Goal: Information Seeking & Learning: Learn about a topic

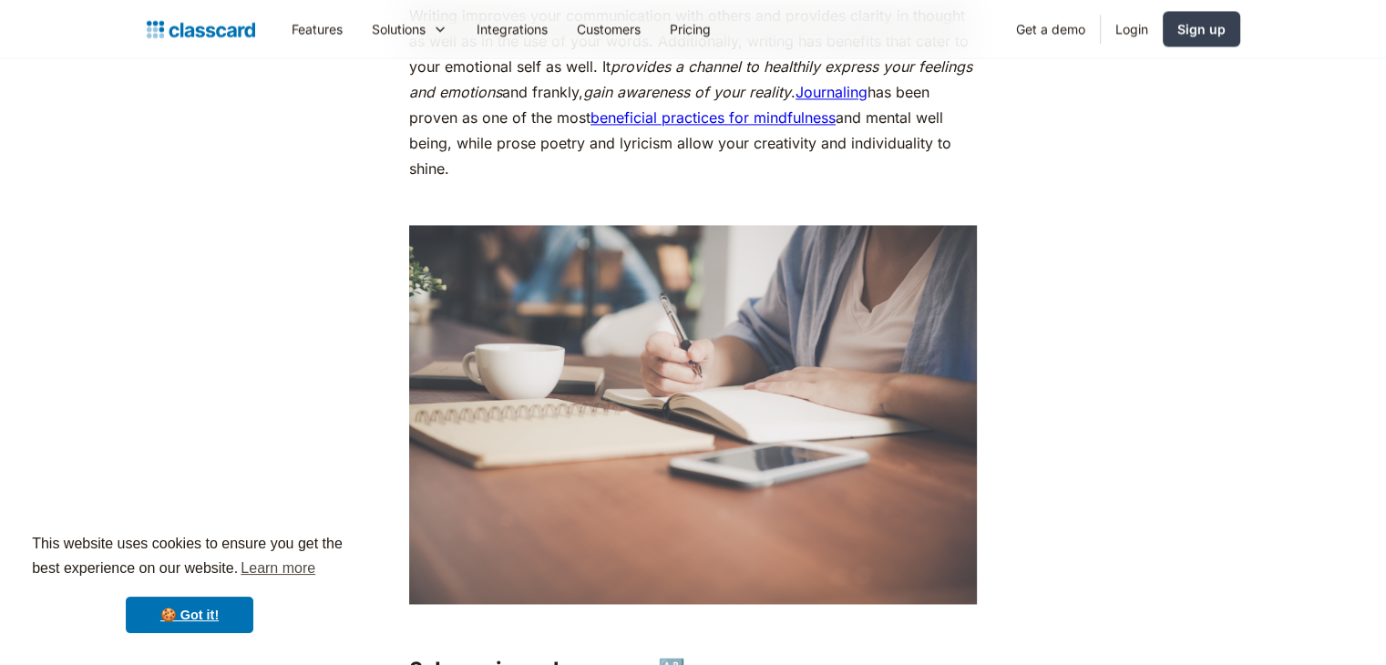
scroll to position [2370, 0]
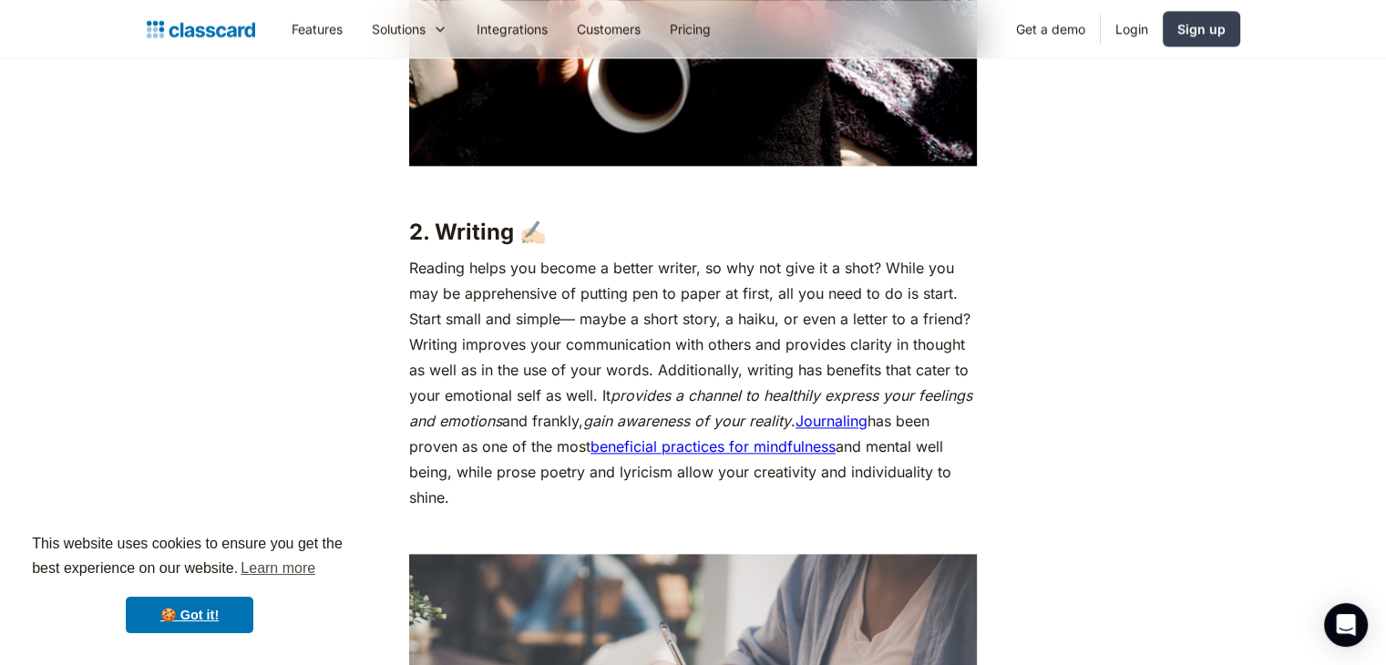
drag, startPoint x: 306, startPoint y: 220, endPoint x: 760, endPoint y: 283, distance: 458.3
click at [760, 283] on p "Reading helps you become a better writer, so why not give it a shot? While you …" at bounding box center [693, 382] width 568 height 255
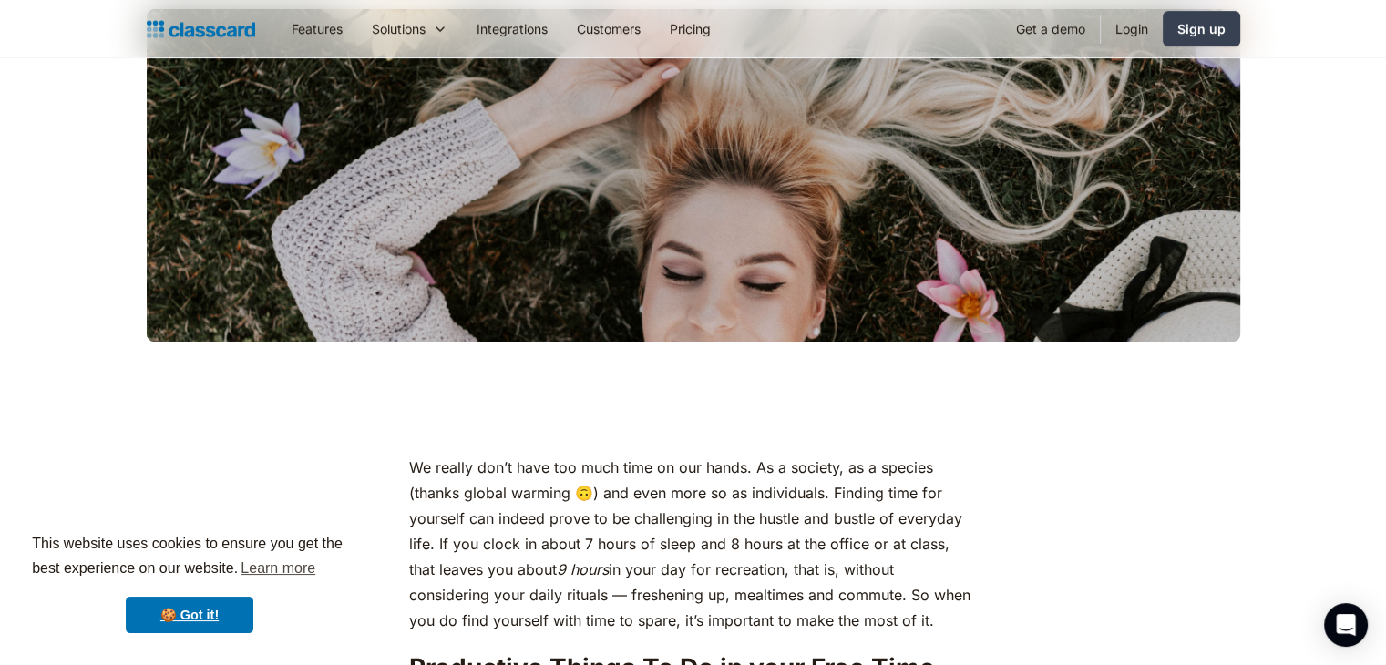
scroll to position [273, 0]
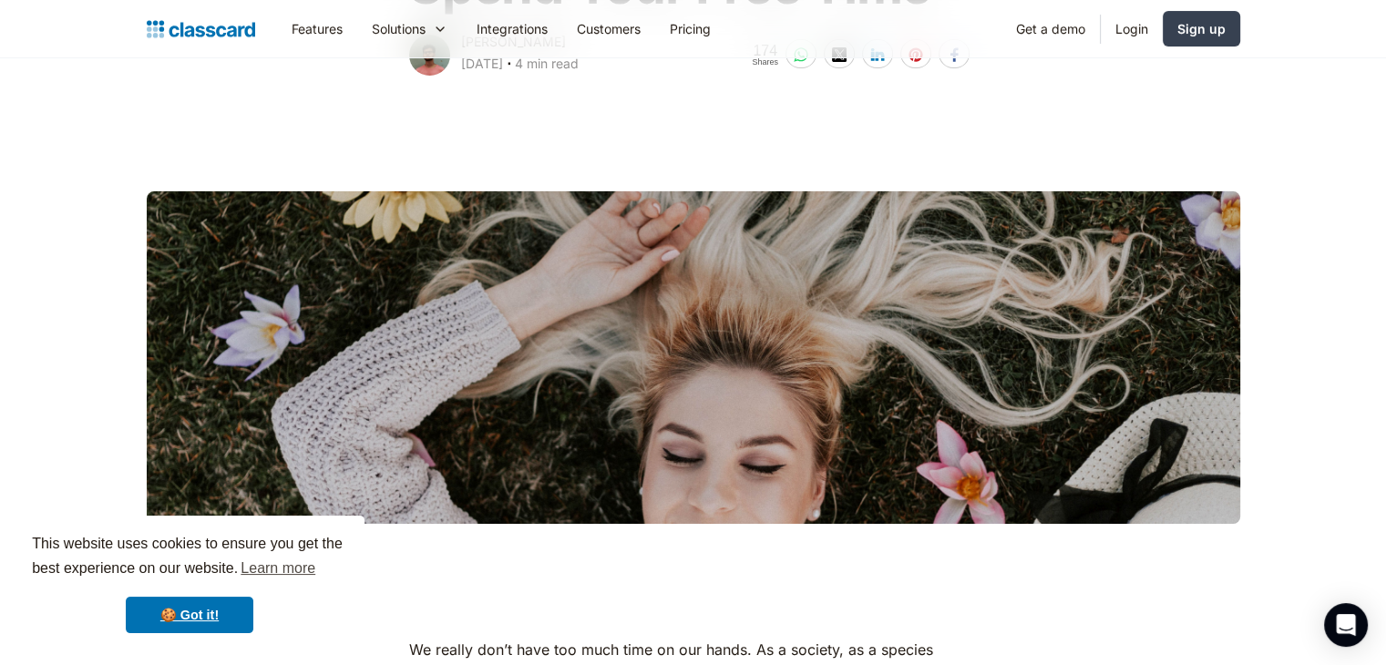
click at [717, 427] on div at bounding box center [694, 357] width 1094 height 333
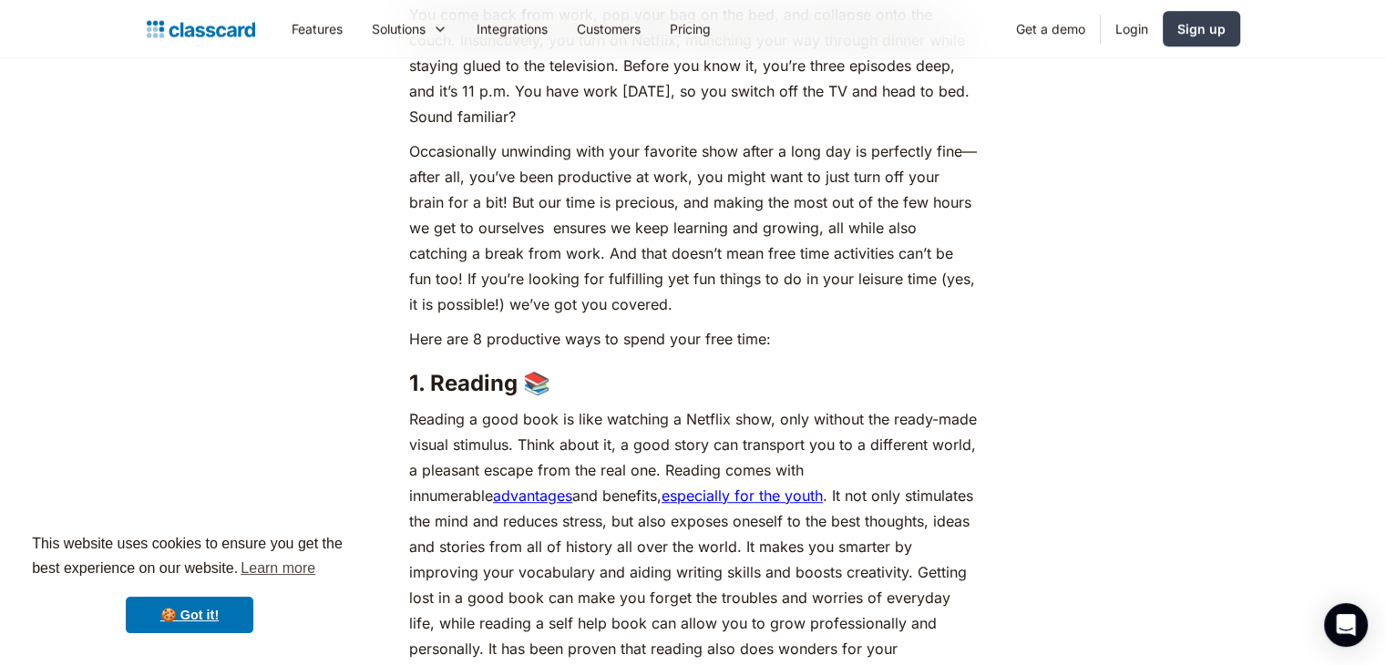
scroll to position [1094, 0]
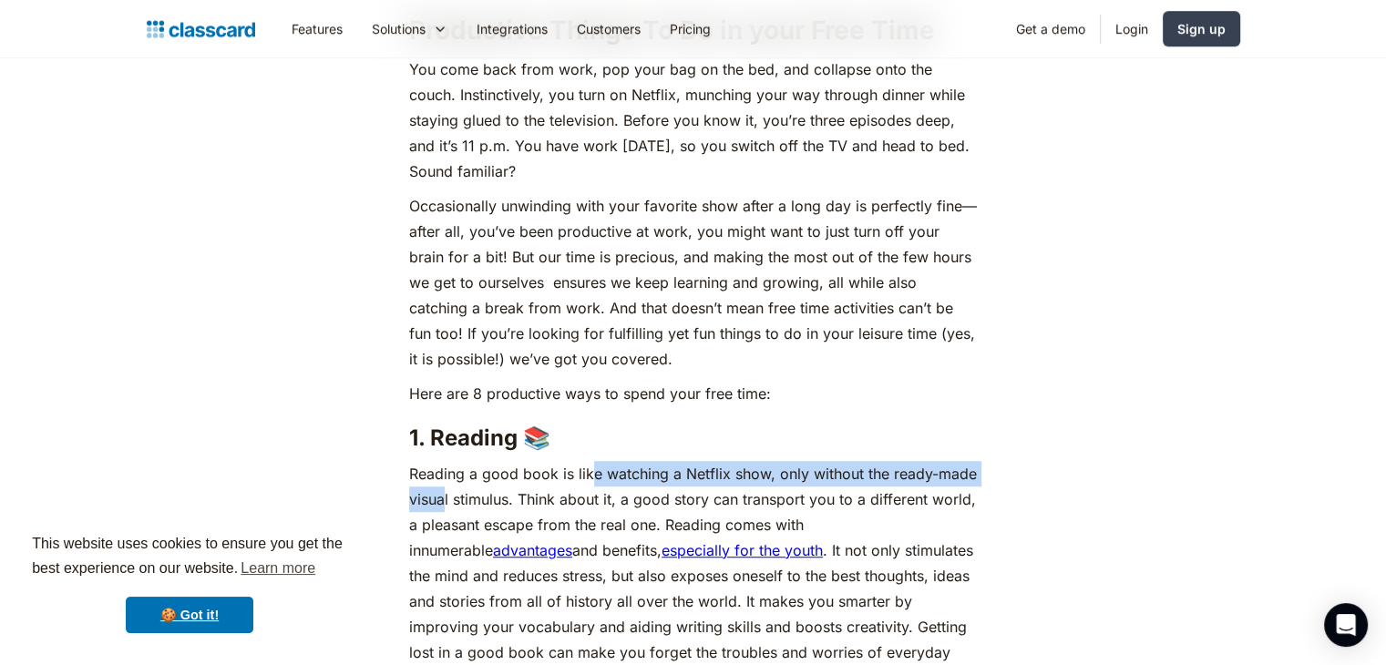
drag, startPoint x: 587, startPoint y: 475, endPoint x: 447, endPoint y: 498, distance: 142.2
click at [447, 498] on p "Reading a good book is like watching a Netflix show, only without the ready-mad…" at bounding box center [693, 627] width 568 height 332
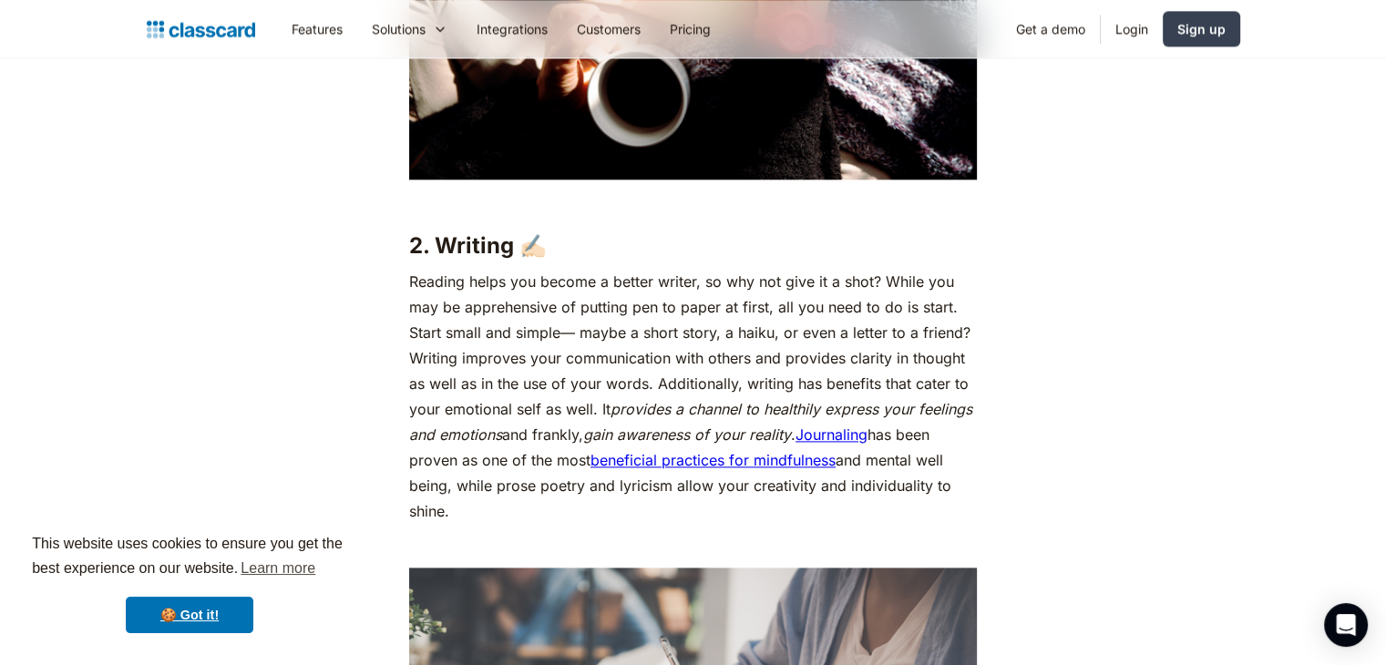
scroll to position [2461, 0]
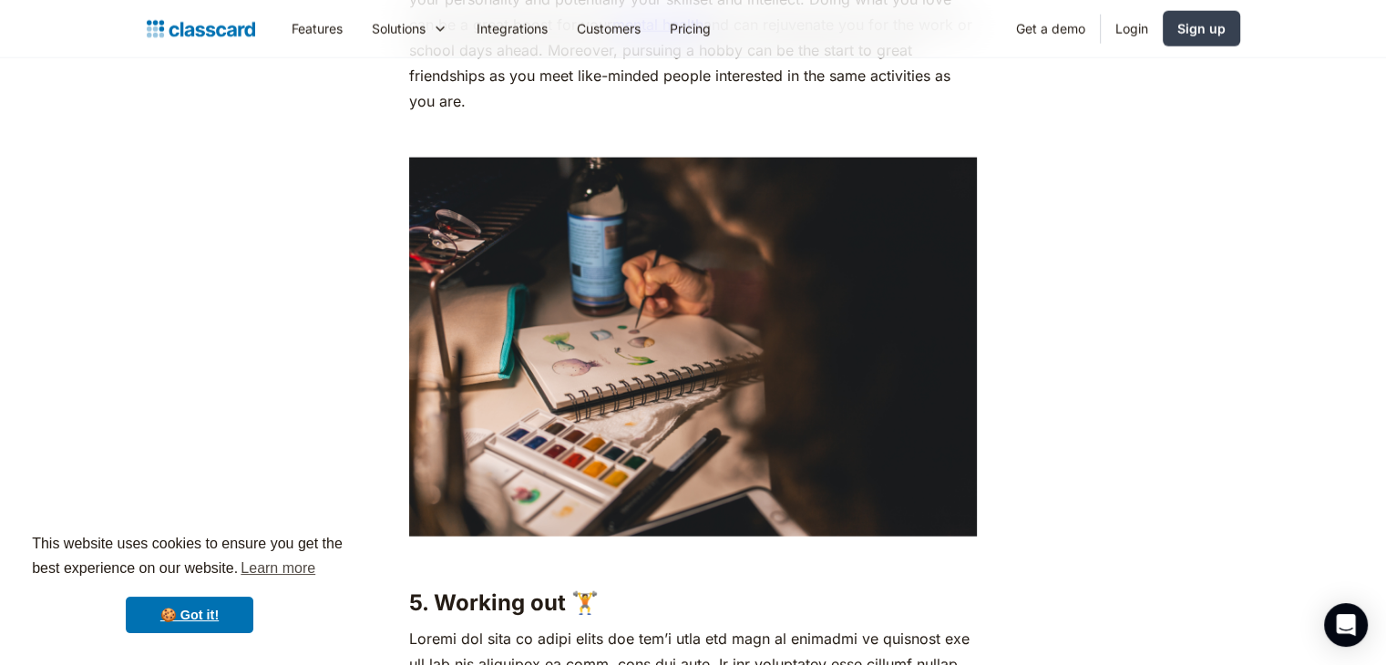
scroll to position [4557, 0]
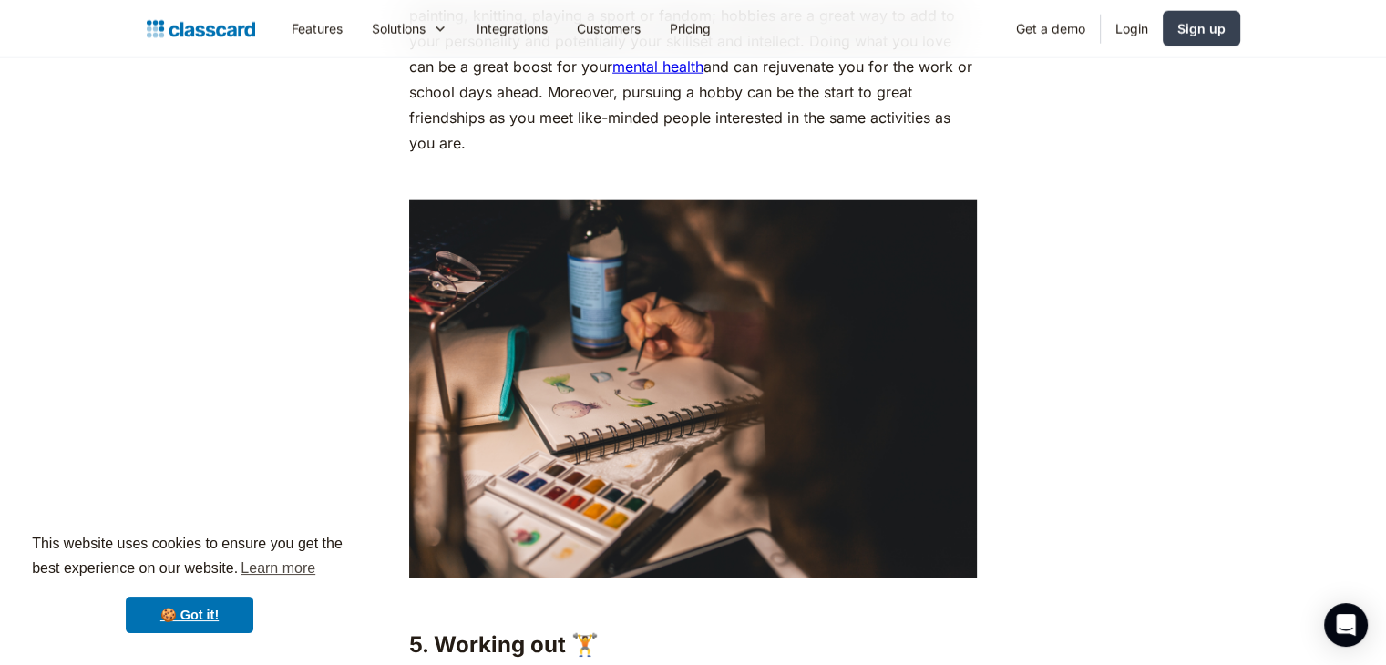
drag, startPoint x: 1167, startPoint y: 509, endPoint x: 692, endPoint y: 387, distance: 490.0
click at [692, 387] on img at bounding box center [693, 389] width 568 height 378
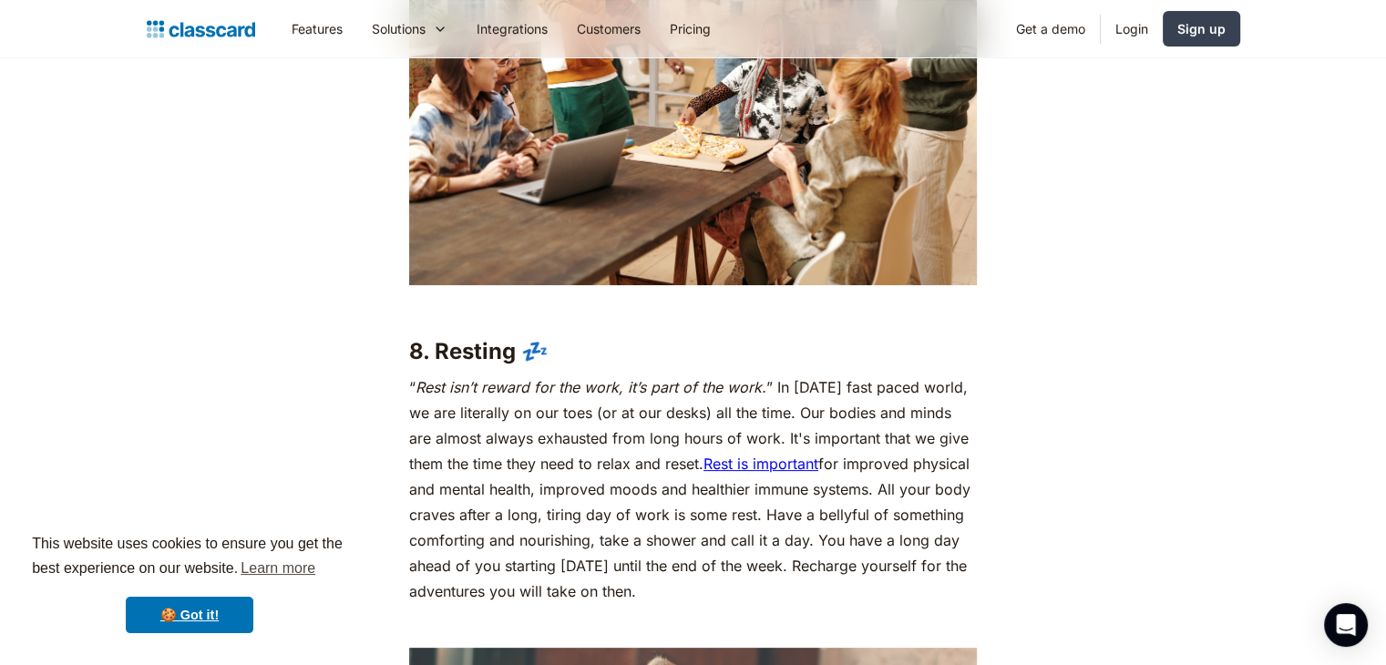
scroll to position [7109, 0]
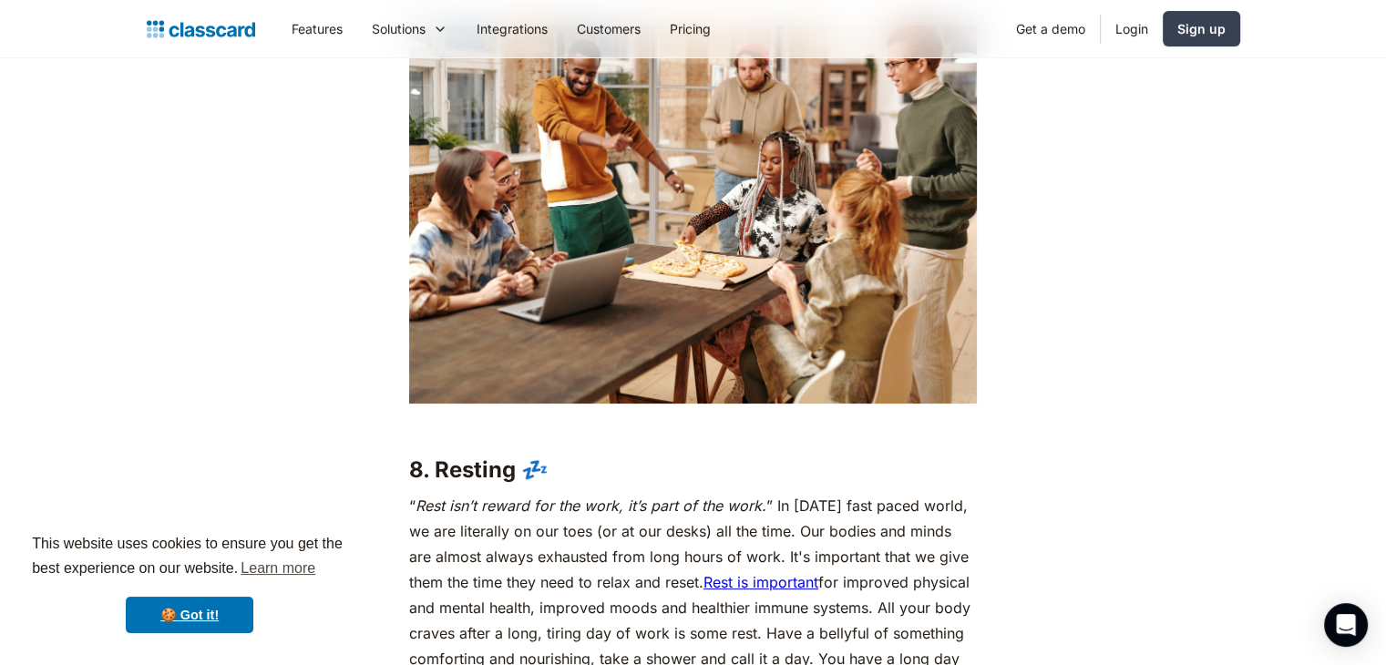
drag, startPoint x: 670, startPoint y: 404, endPoint x: 439, endPoint y: 345, distance: 237.8
click at [439, 345] on img at bounding box center [693, 215] width 568 height 378
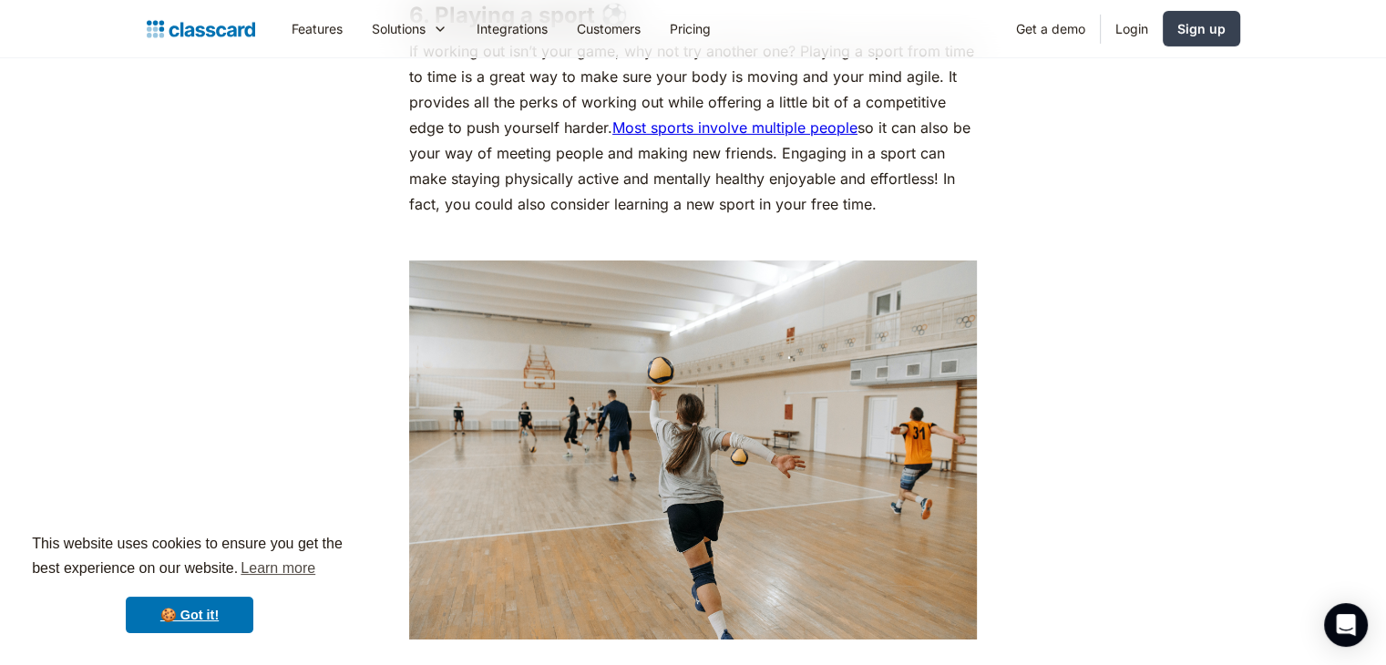
scroll to position [5650, 0]
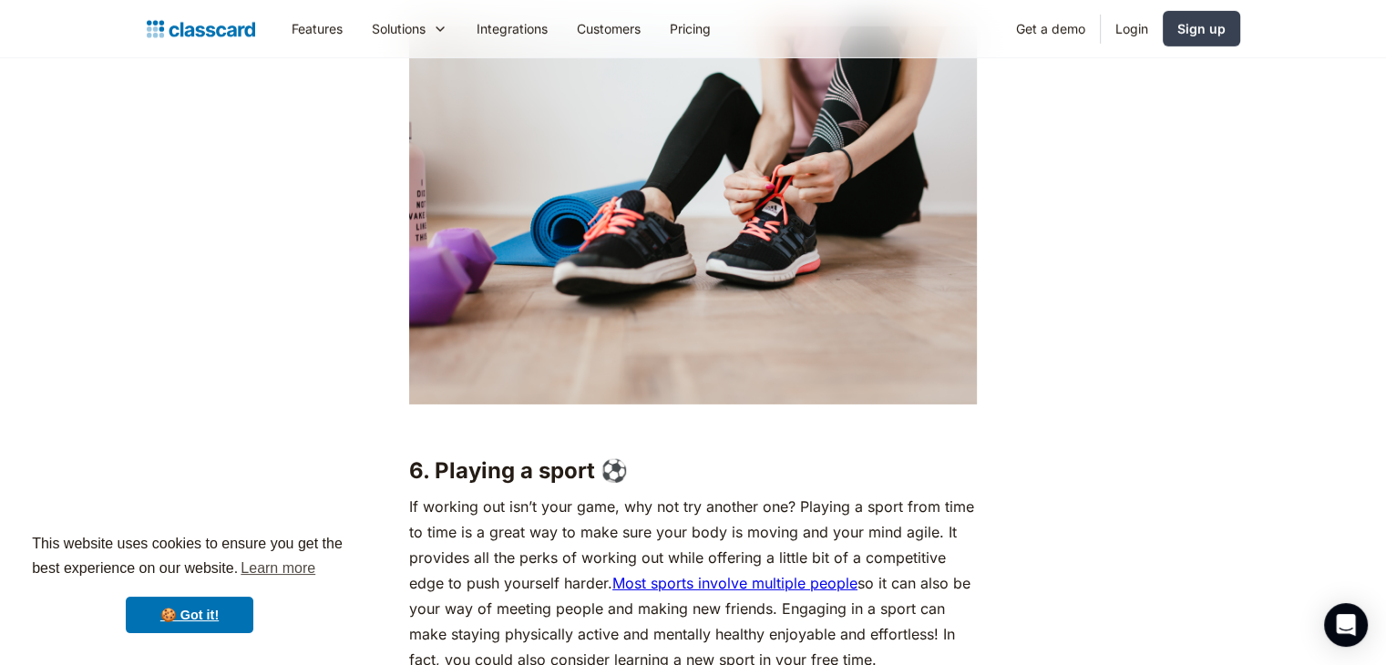
drag, startPoint x: 439, startPoint y: 345, endPoint x: 689, endPoint y: 242, distance: 270.1
click at [689, 242] on img at bounding box center [693, 215] width 568 height 378
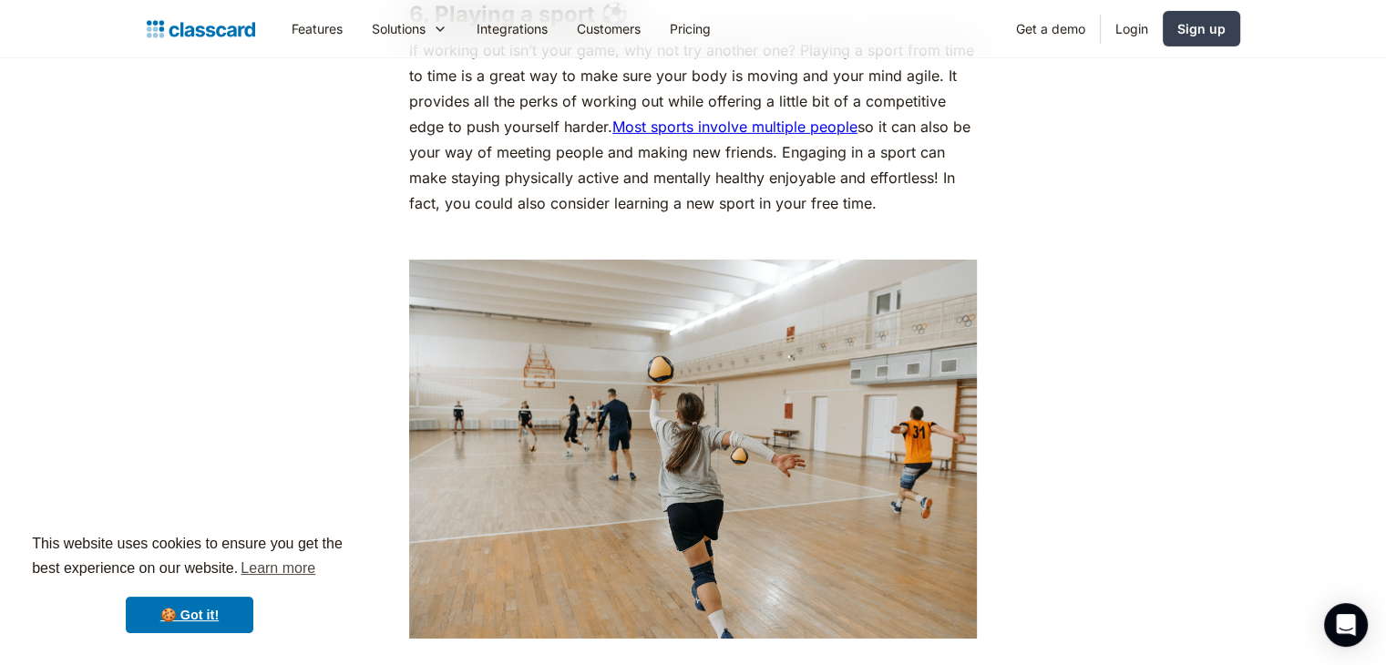
scroll to position [6197, 0]
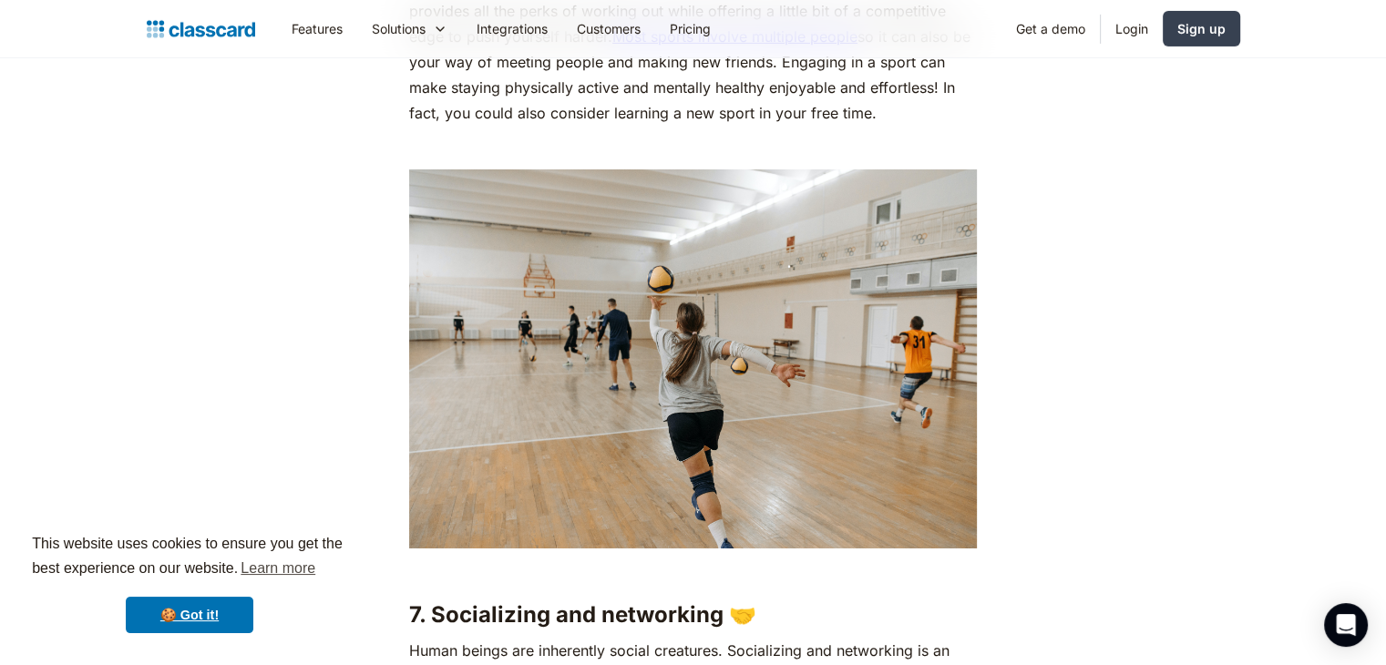
drag, startPoint x: 665, startPoint y: 200, endPoint x: 605, endPoint y: 262, distance: 86.4
click at [605, 262] on img at bounding box center [693, 359] width 568 height 379
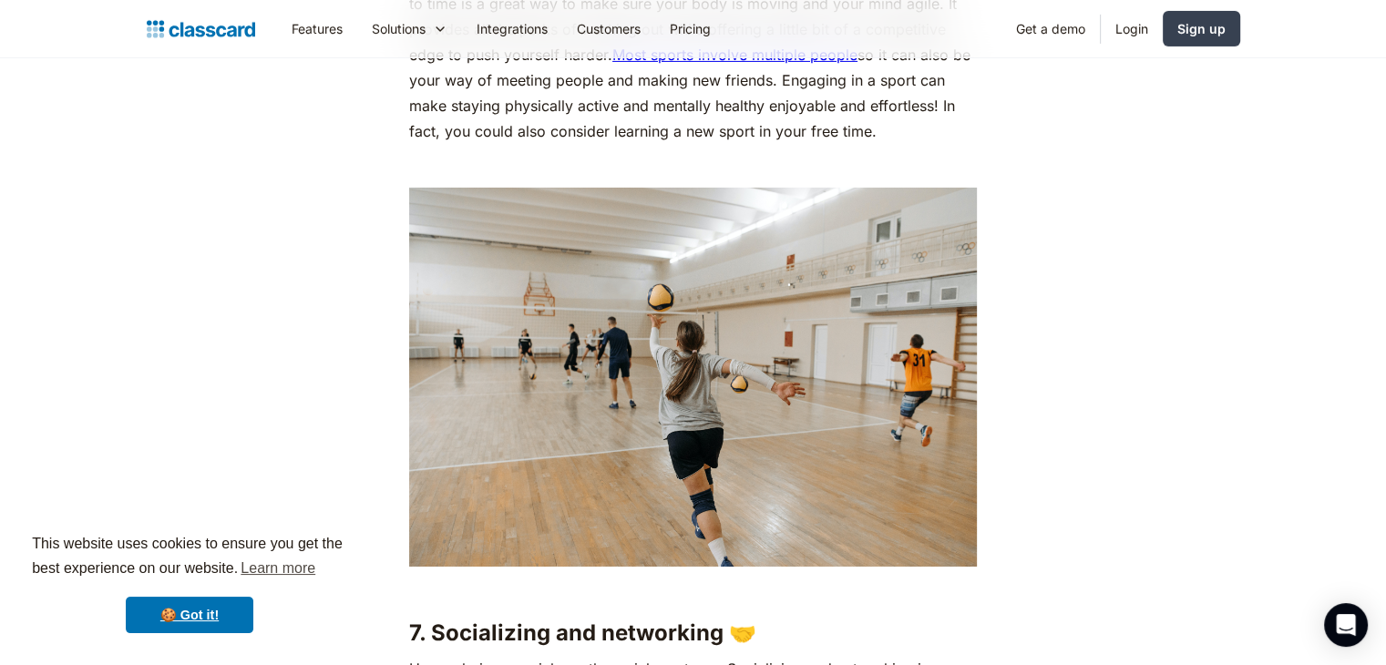
scroll to position [6288, 0]
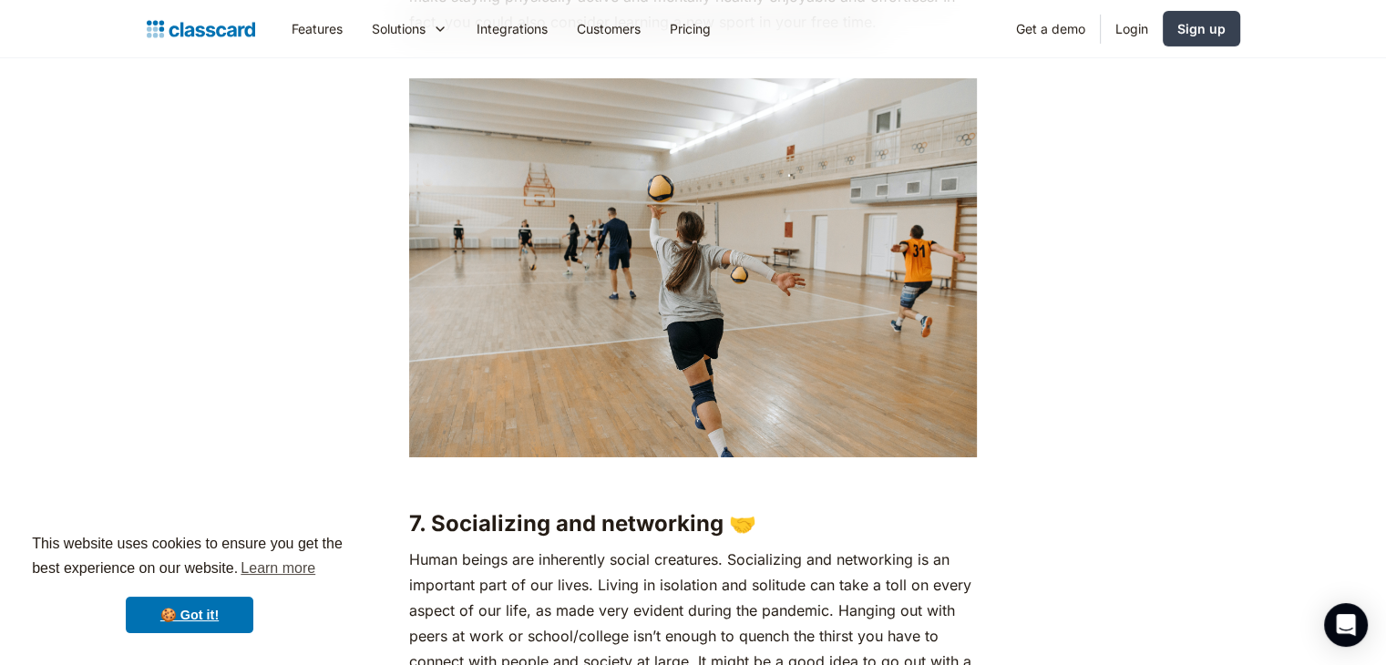
drag, startPoint x: 595, startPoint y: 238, endPoint x: 529, endPoint y: 250, distance: 67.6
click at [529, 250] on img at bounding box center [693, 267] width 568 height 379
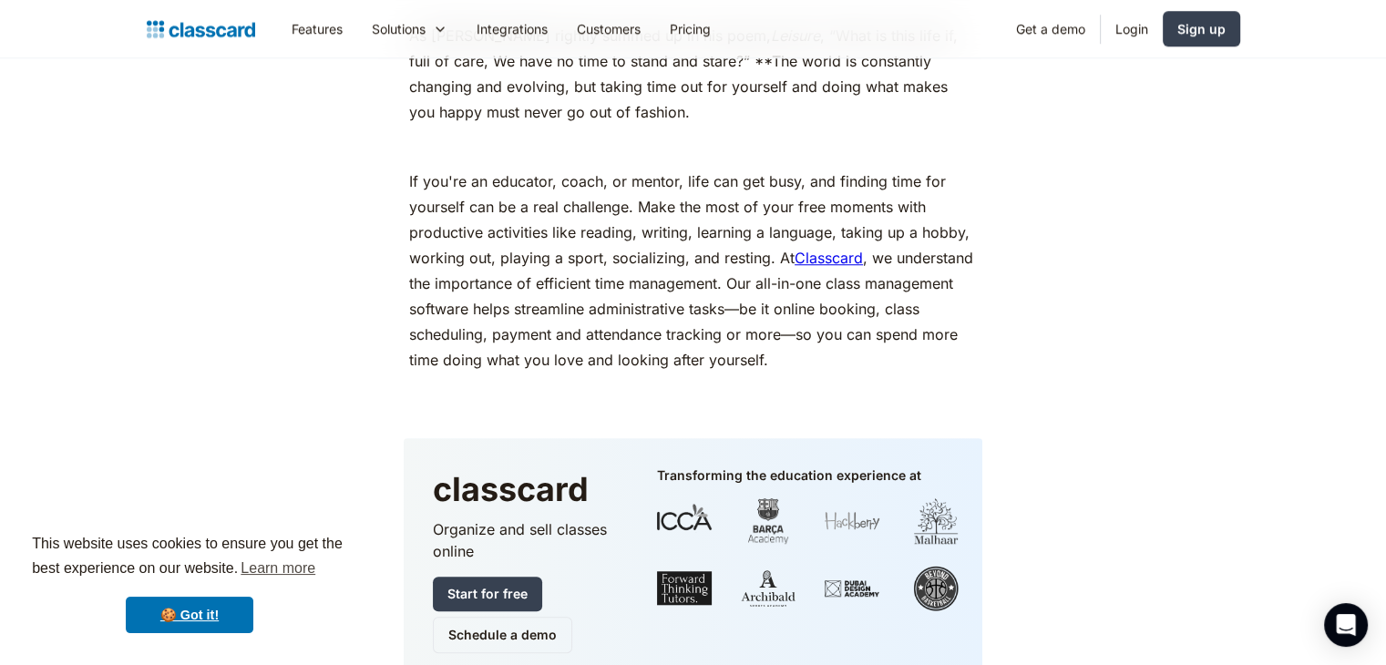
scroll to position [8293, 0]
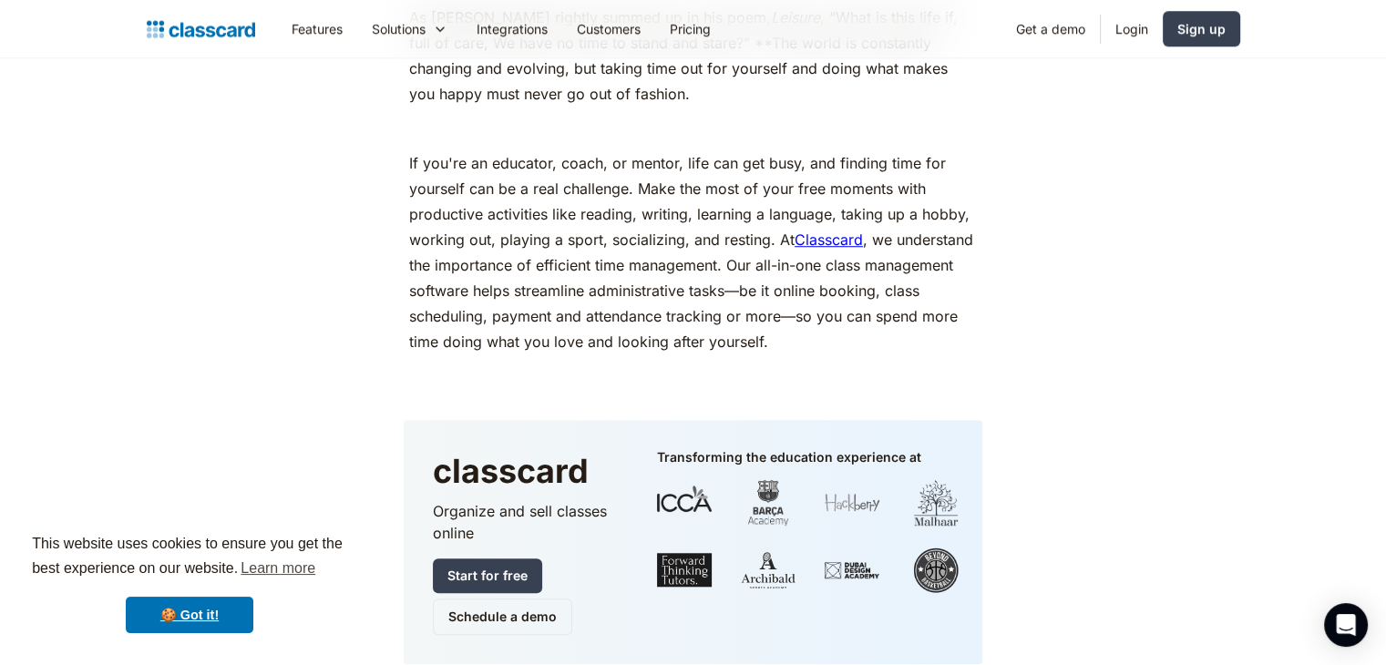
drag, startPoint x: 348, startPoint y: 231, endPoint x: 796, endPoint y: 225, distance: 447.5
click at [796, 225] on p "If you're an educator, coach, or mentor, life can get busy, and finding time fo…" at bounding box center [693, 252] width 568 height 204
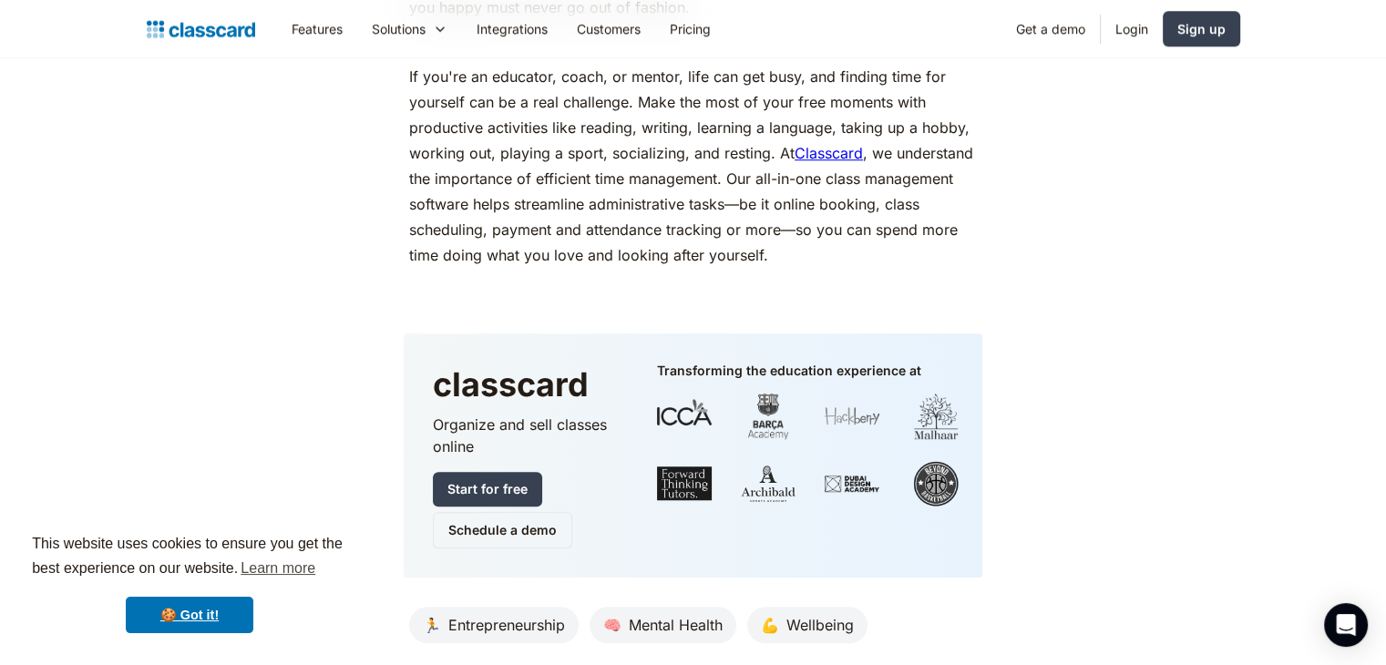
scroll to position [8384, 0]
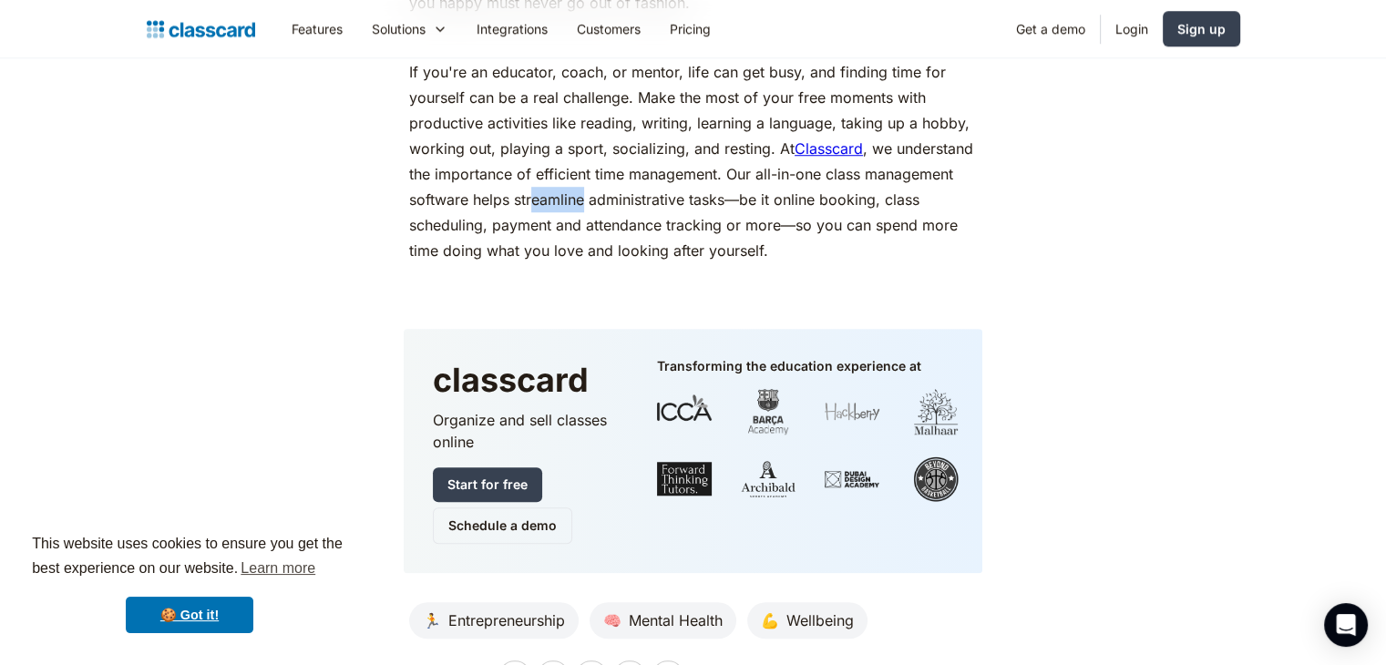
drag, startPoint x: 534, startPoint y: 227, endPoint x: 586, endPoint y: 226, distance: 52.0
click at [586, 226] on p "If you're an educator, coach, or mentor, life can get busy, and finding time fo…" at bounding box center [693, 161] width 568 height 204
click at [643, 231] on p "If you're an educator, coach, or mentor, life can get busy, and finding time fo…" at bounding box center [693, 161] width 568 height 204
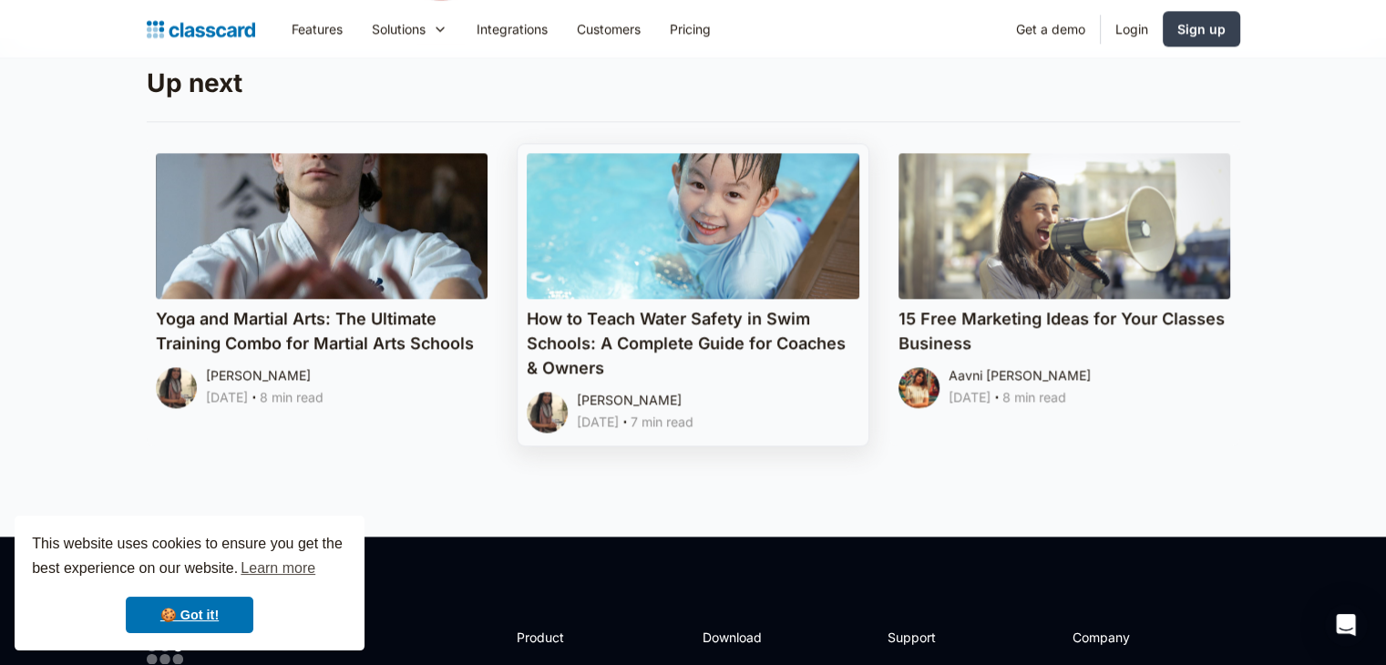
scroll to position [9113, 0]
